Goal: Information Seeking & Learning: Check status

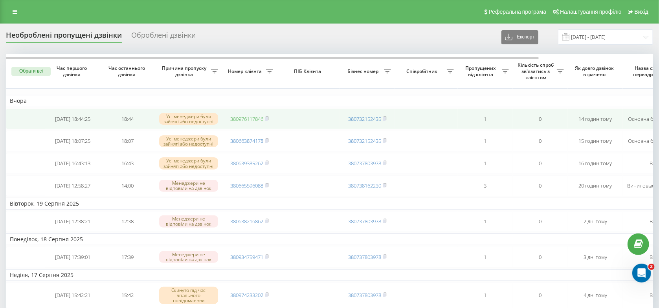
click at [251, 117] on link "380976117846" at bounding box center [246, 119] width 33 height 7
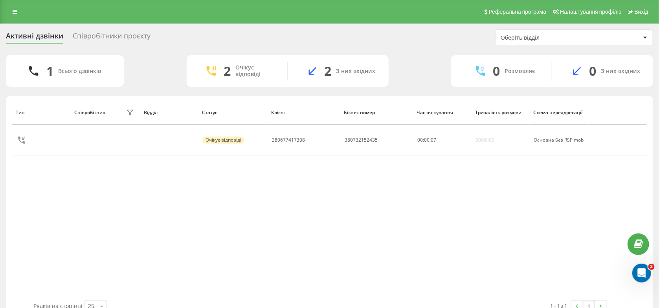
click at [94, 35] on div "Співробітники проєкту" at bounding box center [112, 38] width 78 height 12
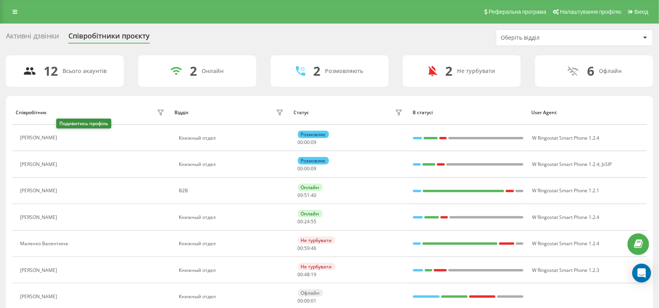
click at [66, 138] on icon at bounding box center [67, 138] width 2 height 4
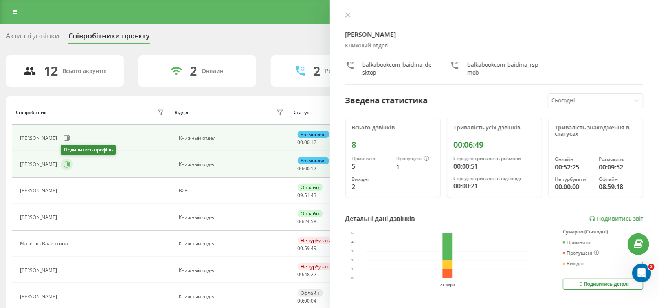
click at [67, 162] on icon at bounding box center [67, 165] width 6 height 6
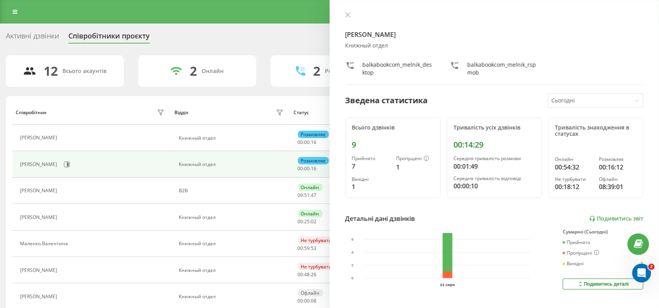
drag, startPoint x: 346, startPoint y: 18, endPoint x: 110, endPoint y: 78, distance: 244.0
click at [157, 69] on div "Активні дзвінки Співробітники проєкту Оберіть відділ 12 Всього акаунтів 2 Онлай…" at bounding box center [329, 247] width 647 height 437
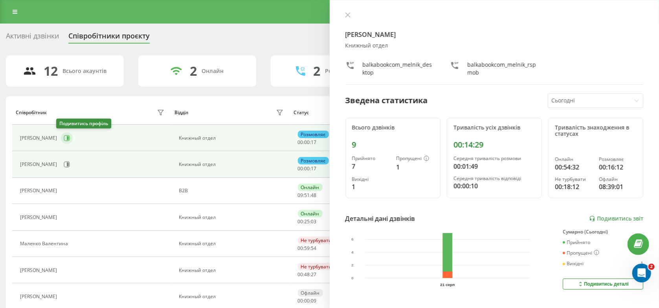
click at [64, 138] on icon at bounding box center [67, 138] width 6 height 6
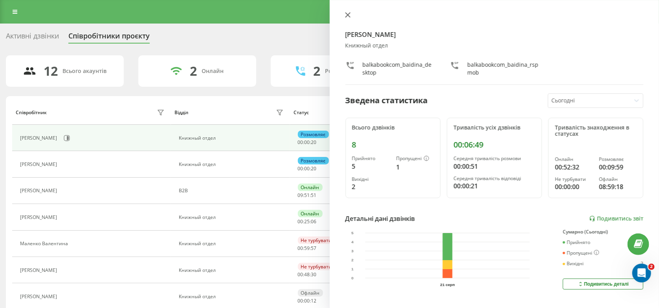
click at [348, 13] on icon at bounding box center [347, 15] width 5 height 5
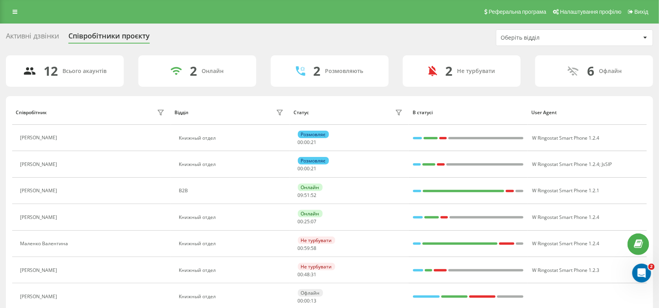
click at [43, 38] on div "Активні дзвінки" at bounding box center [32, 38] width 53 height 12
